Goal: Information Seeking & Learning: Check status

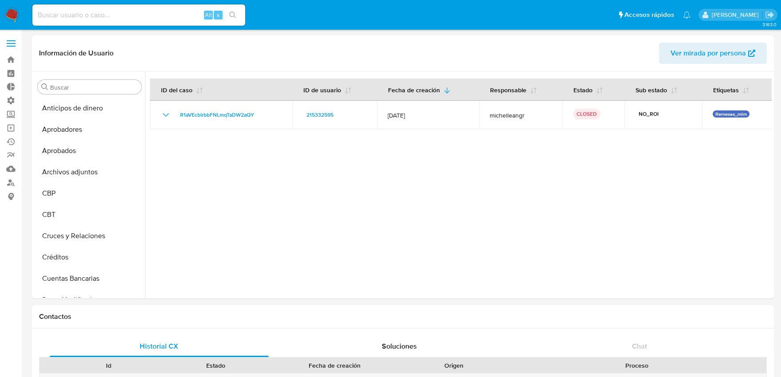
select select "10"
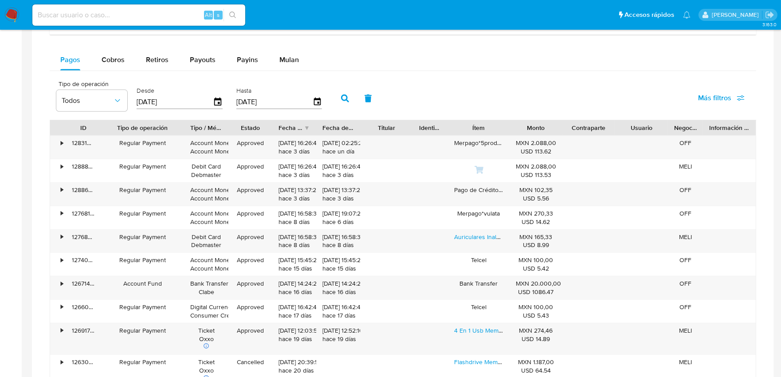
scroll to position [246, 0]
click at [148, 16] on input at bounding box center [138, 15] width 213 height 12
paste input "qi6wJ3v5YksE17IlxynONQuL"
type input "qi6wJ3v5YksE17IlxynONQuL"
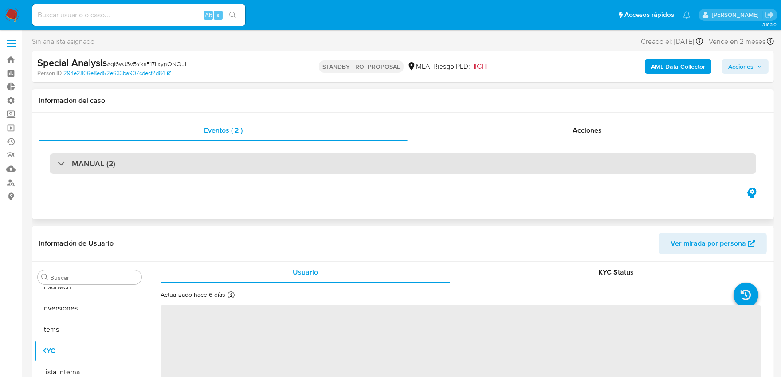
scroll to position [481, 0]
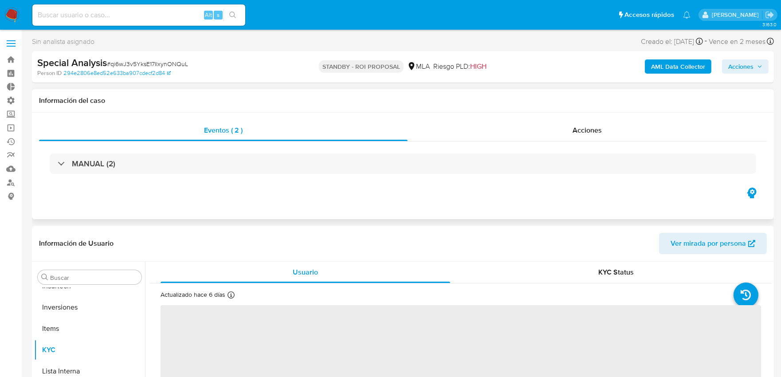
select select "10"
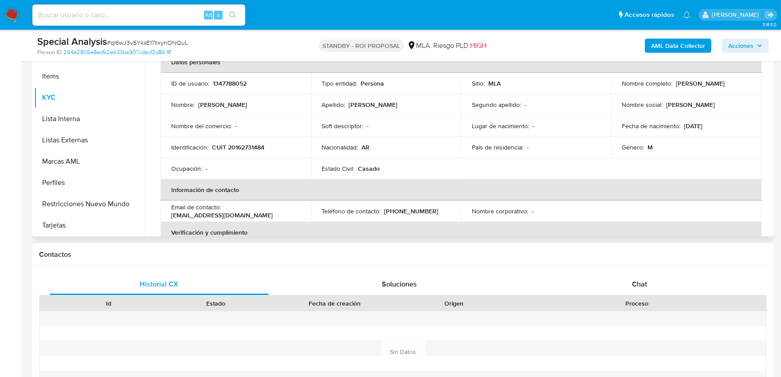
scroll to position [197, 0]
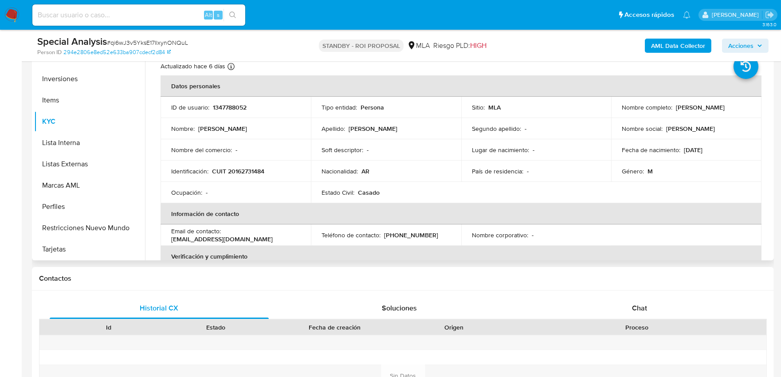
click at [234, 108] on p "1347788052" at bounding box center [230, 107] width 34 height 8
copy p "1347788052"
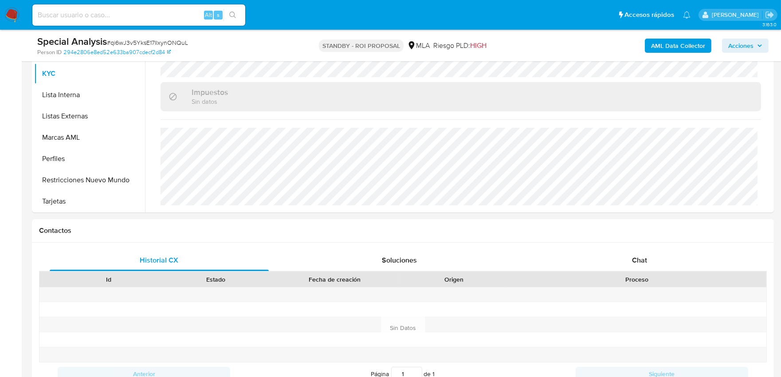
scroll to position [246, 0]
click at [72, 76] on button "KYC" at bounding box center [86, 72] width 104 height 21
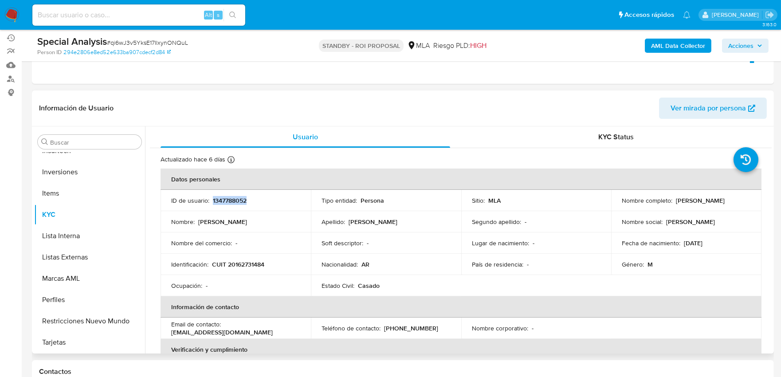
scroll to position [99, 0]
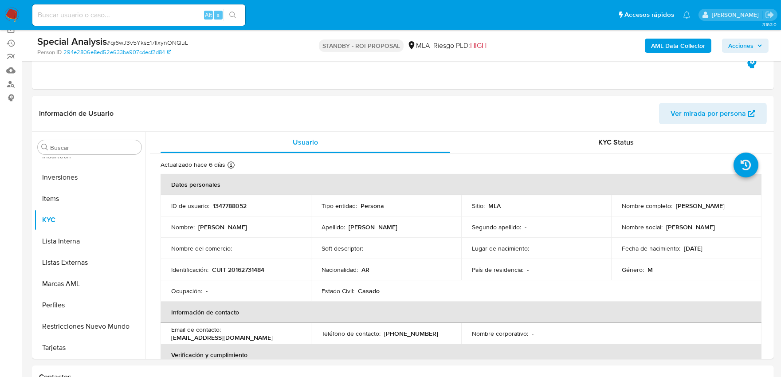
click at [143, 8] on div "Alt s" at bounding box center [138, 14] width 213 height 21
click at [143, 17] on input at bounding box center [138, 15] width 213 height 12
paste input "tI2z6NfvI0CAJihFBSluO7LQ"
type input "tI2z6NfvI0CAJihFBSluO7LQ"
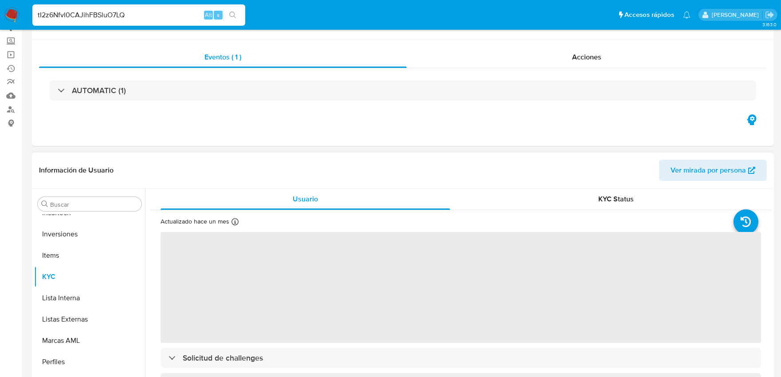
scroll to position [99, 0]
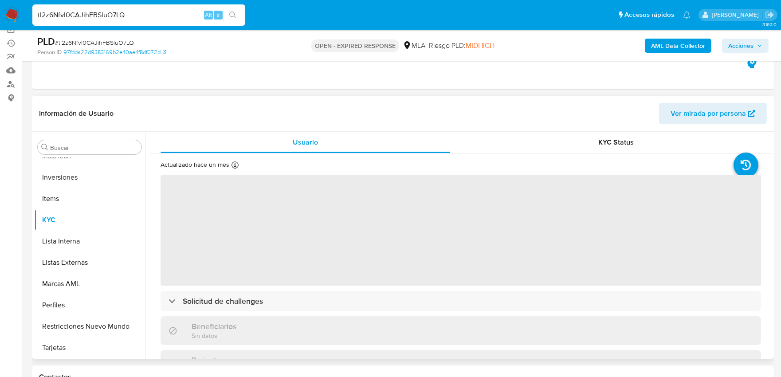
select select "10"
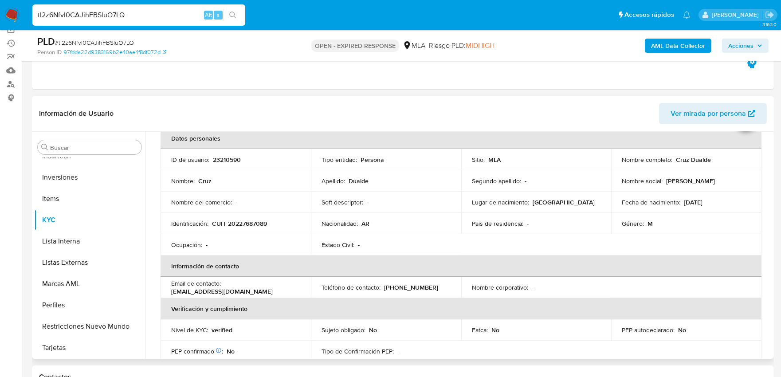
scroll to position [0, 0]
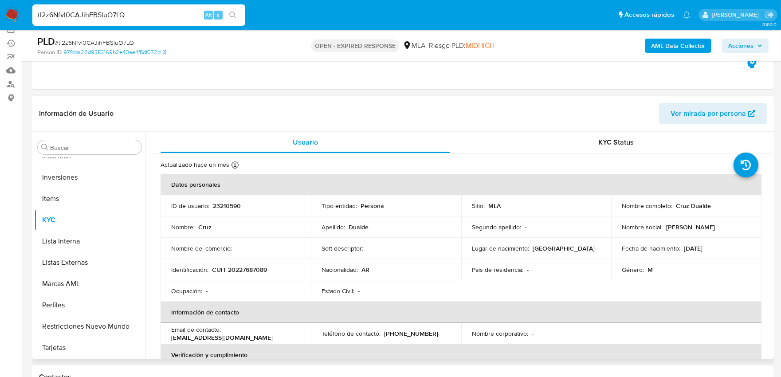
click at [224, 207] on p "23210590" at bounding box center [227, 206] width 28 height 8
copy p "23210590"
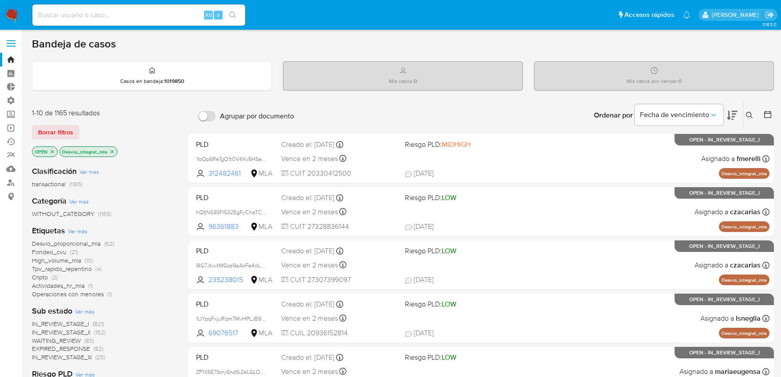
scroll to position [148, 0]
